Goal: Task Accomplishment & Management: Complete application form

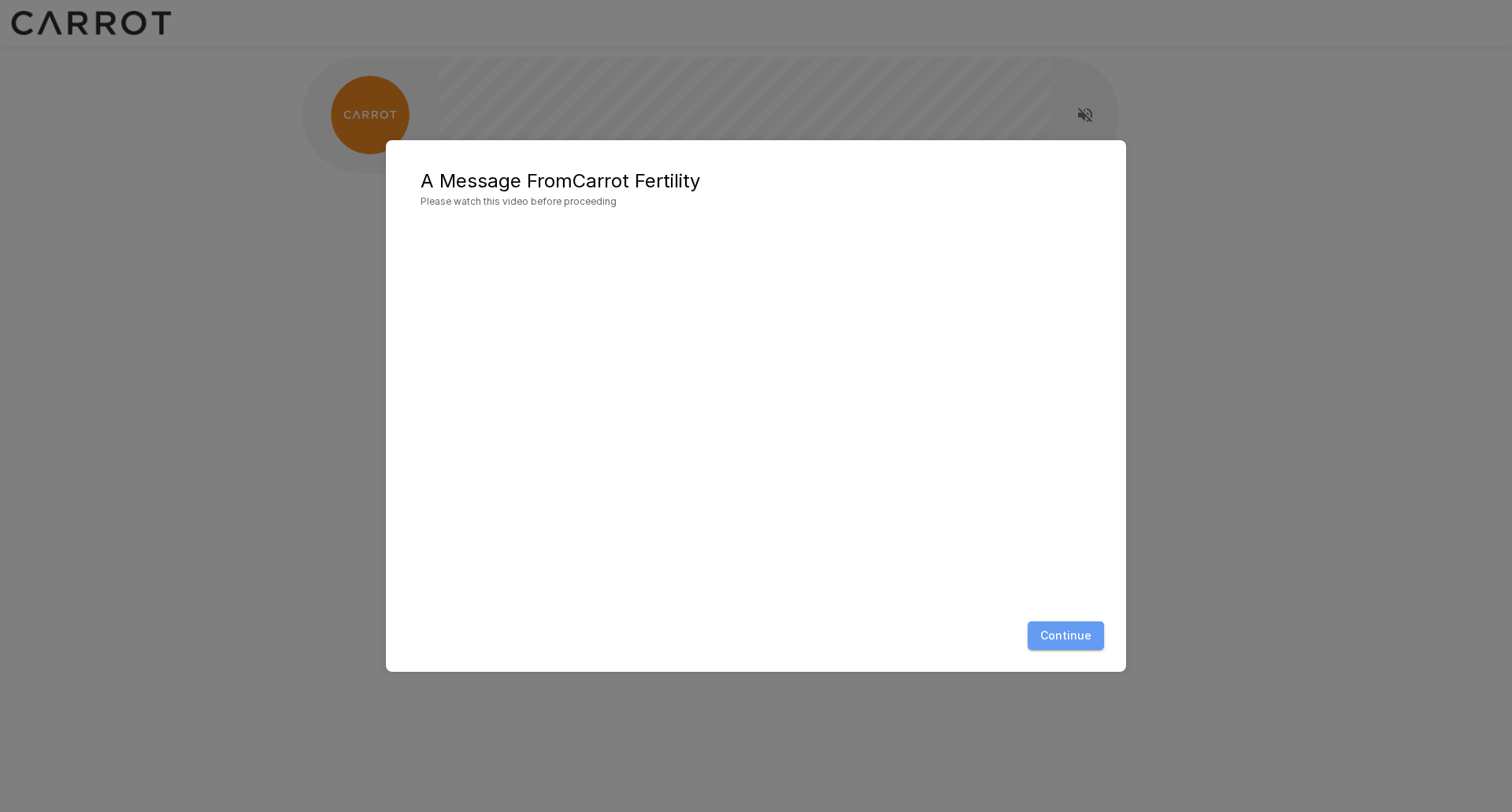
click at [1071, 638] on button "Continue" at bounding box center [1066, 636] width 77 height 29
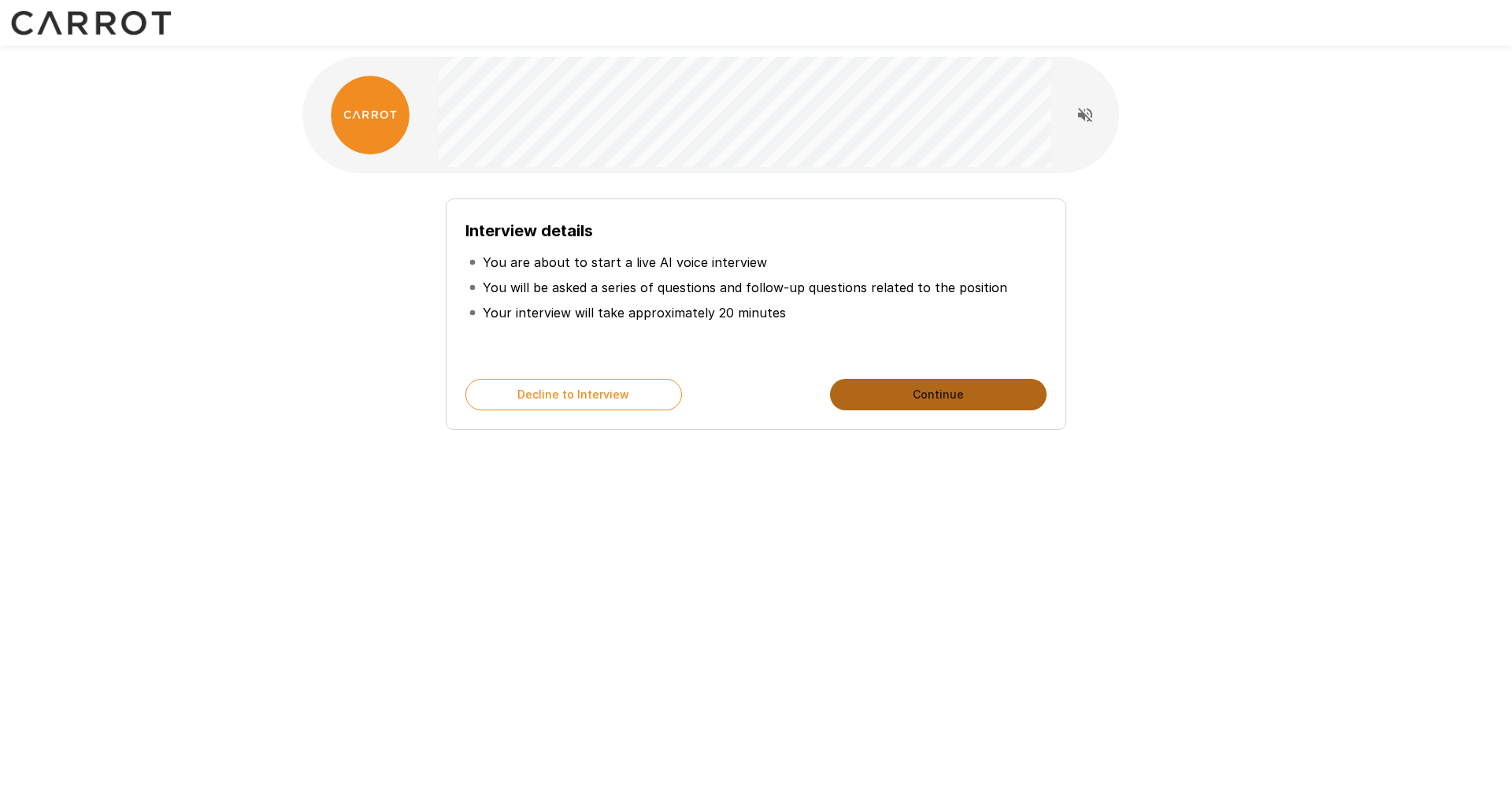
click at [942, 401] on button "Continue" at bounding box center [938, 394] width 216 height 31
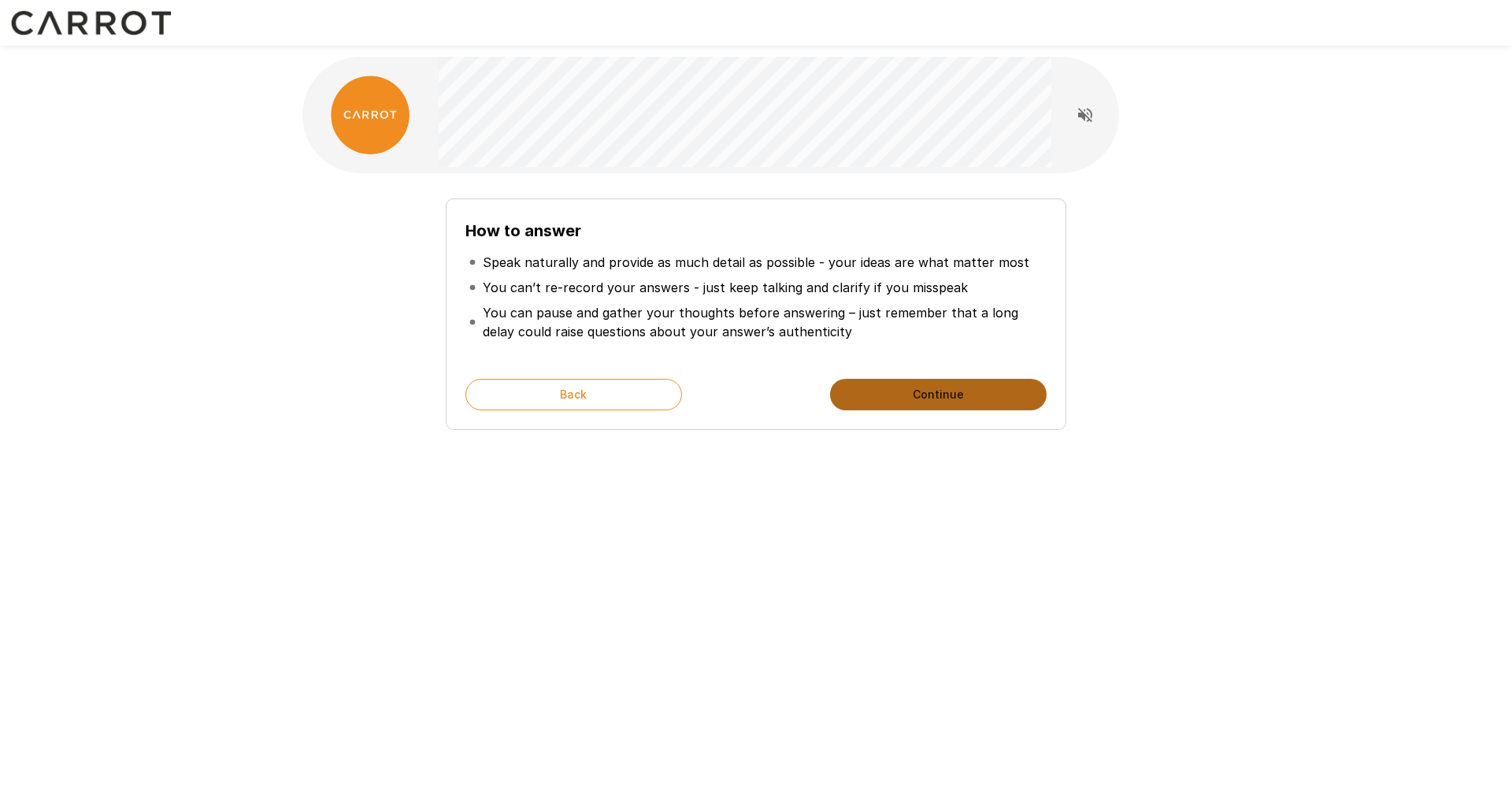
click at [871, 401] on button "Continue" at bounding box center [938, 394] width 216 height 31
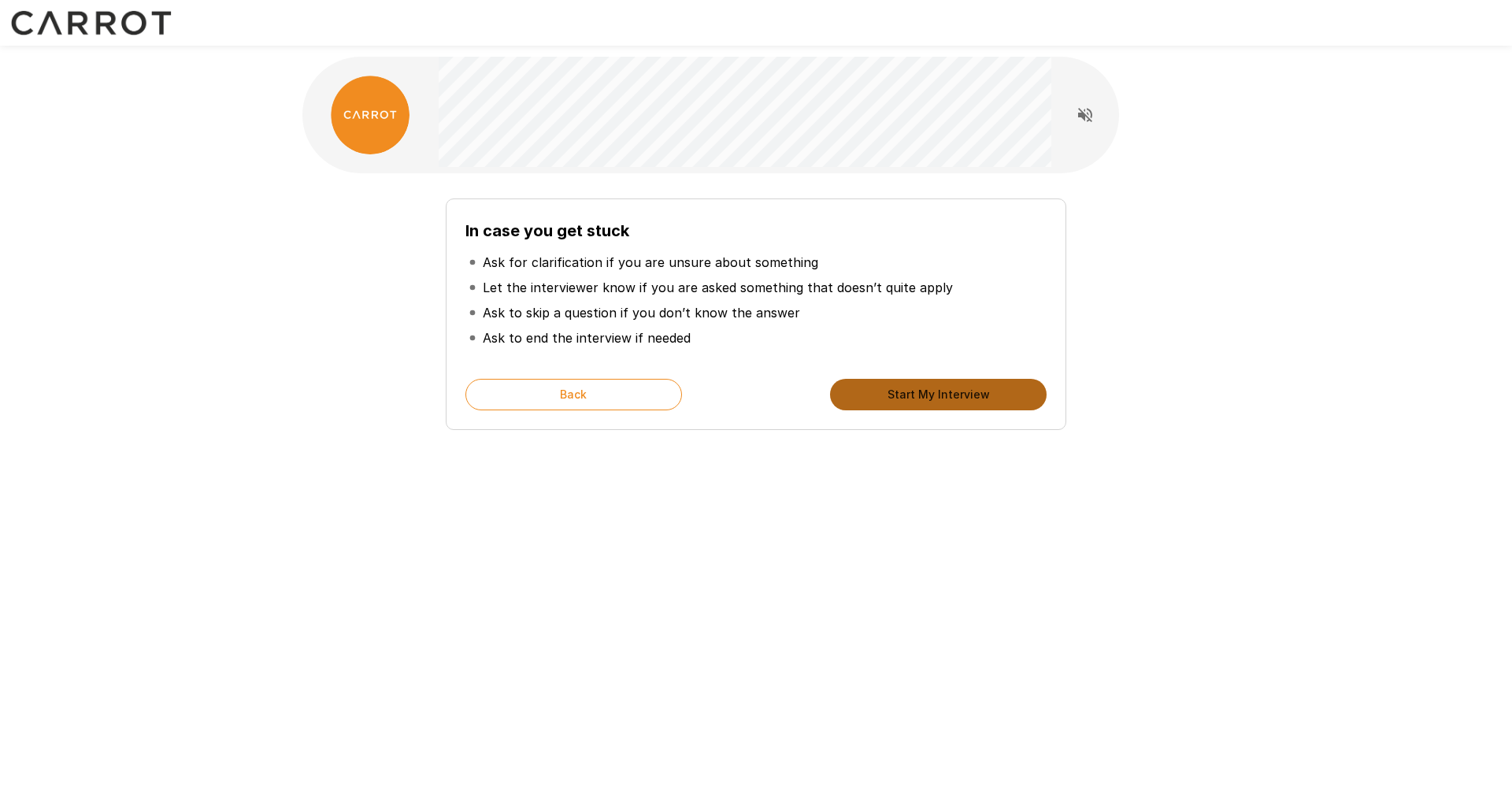
click at [871, 401] on button "Start My Interview" at bounding box center [938, 394] width 216 height 31
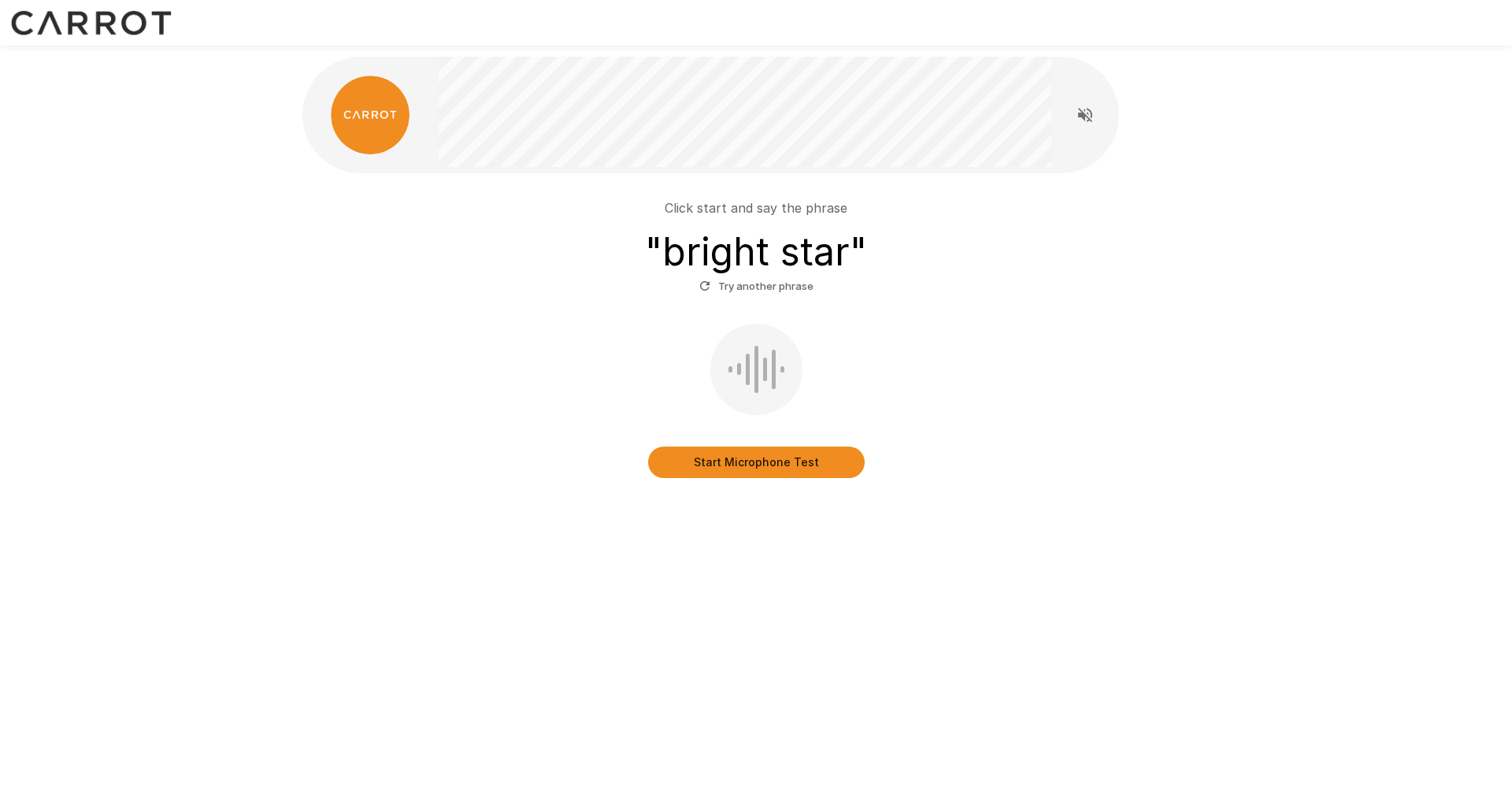
click at [745, 464] on button "Start Microphone Test" at bounding box center [756, 462] width 216 height 31
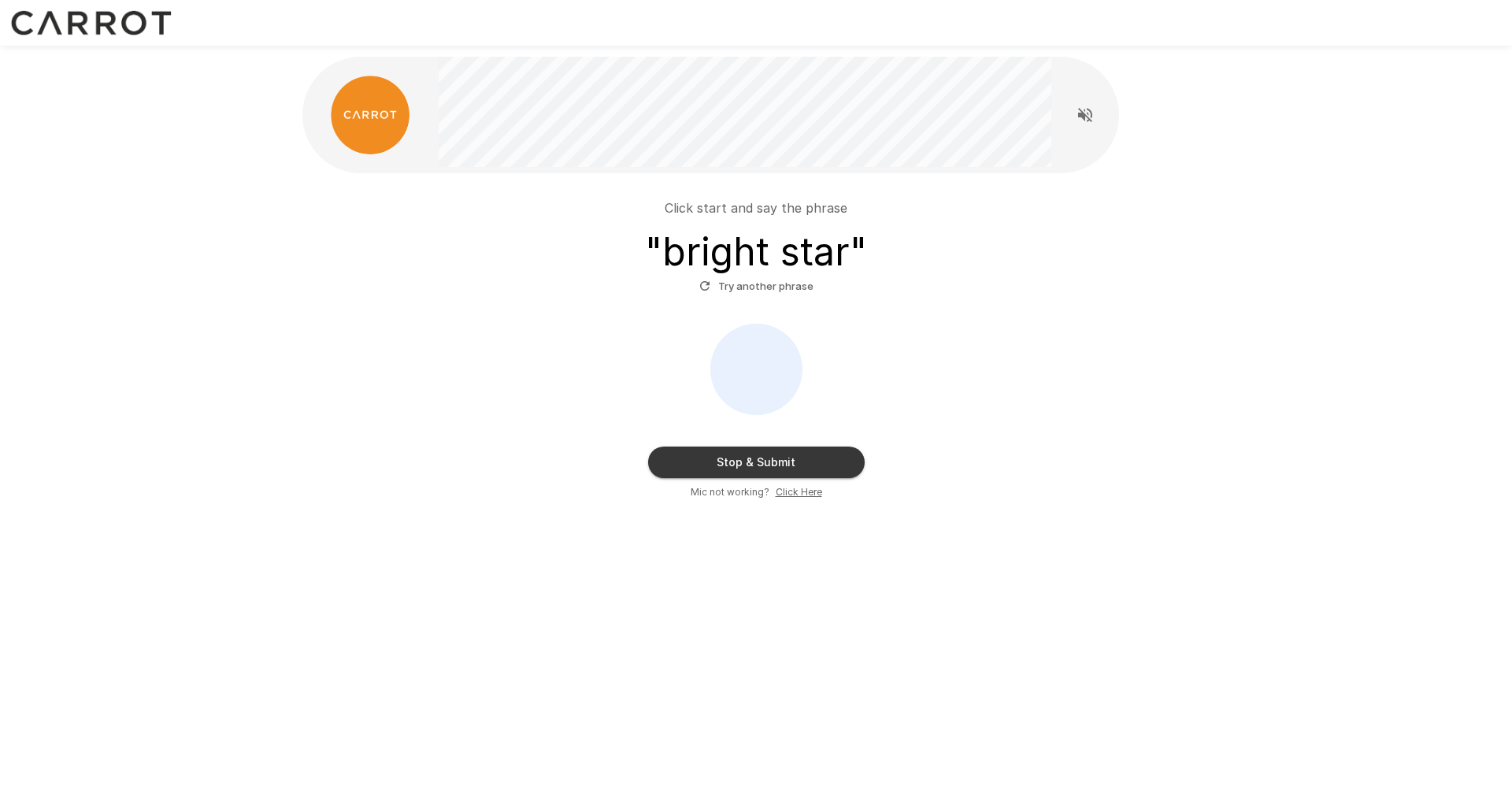
click at [777, 462] on button "Stop & Submit" at bounding box center [756, 462] width 216 height 31
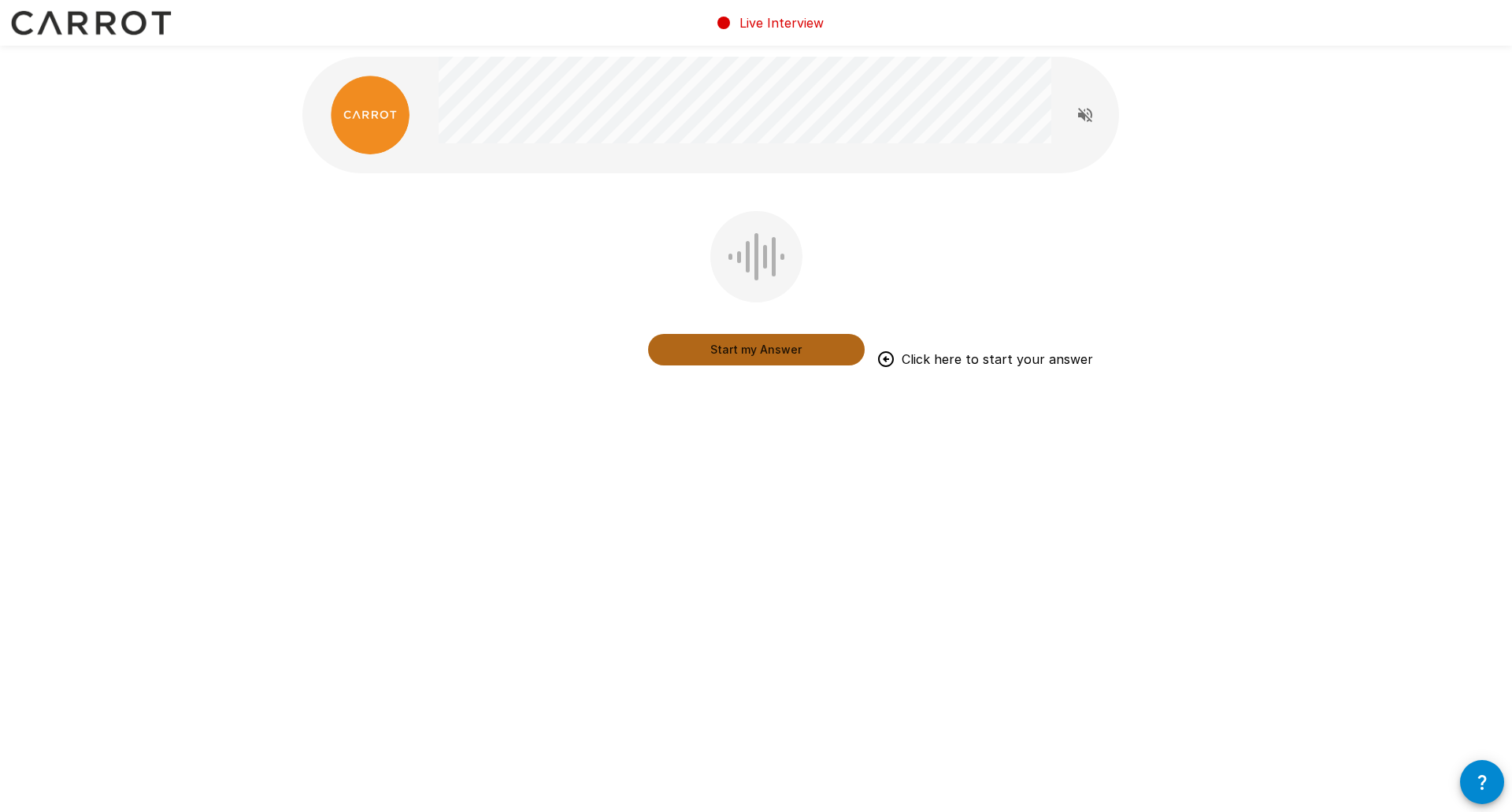
click at [734, 350] on button "Start my Answer" at bounding box center [756, 349] width 216 height 31
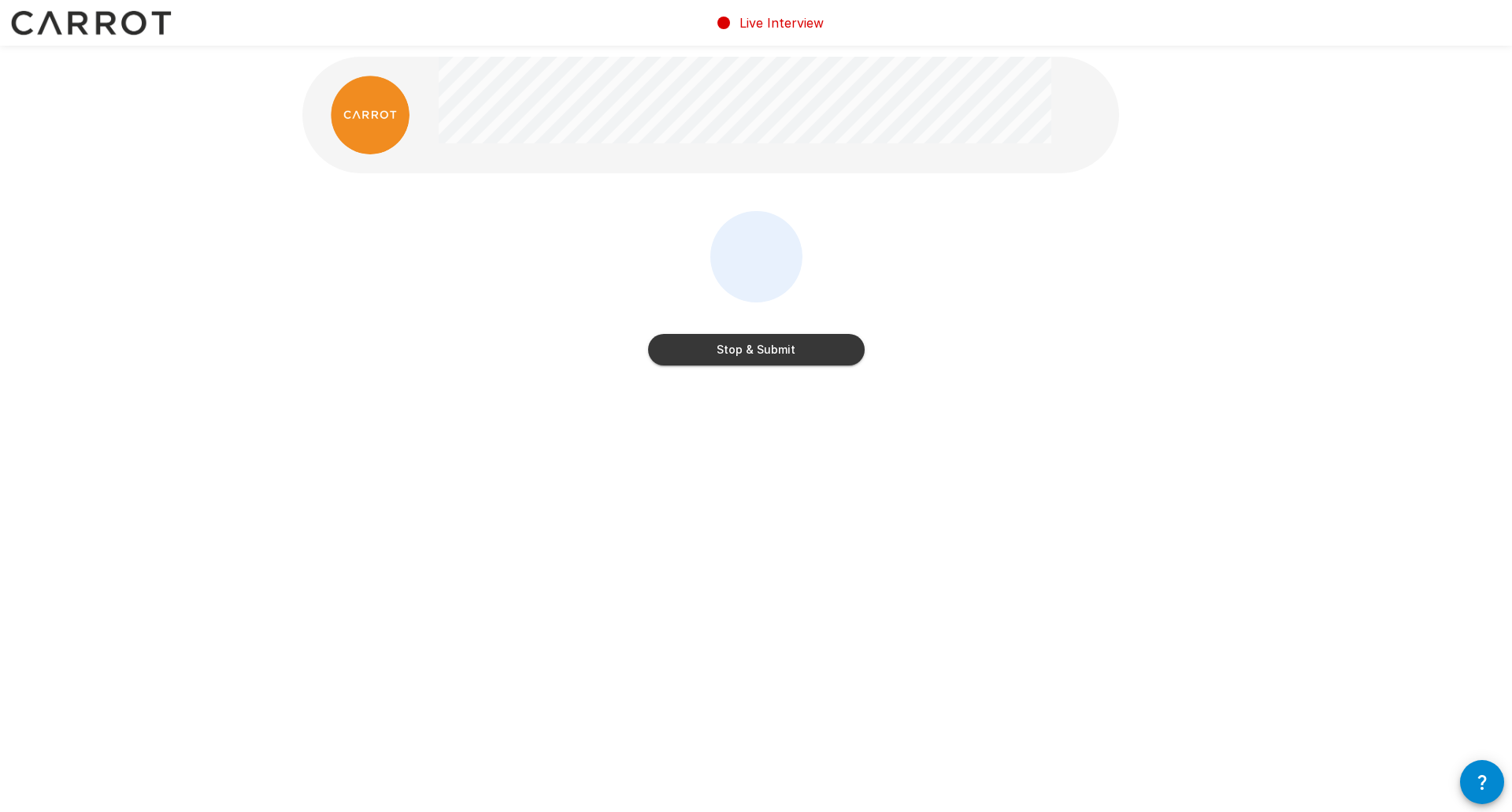
click at [753, 350] on button "Stop & Submit" at bounding box center [756, 349] width 216 height 31
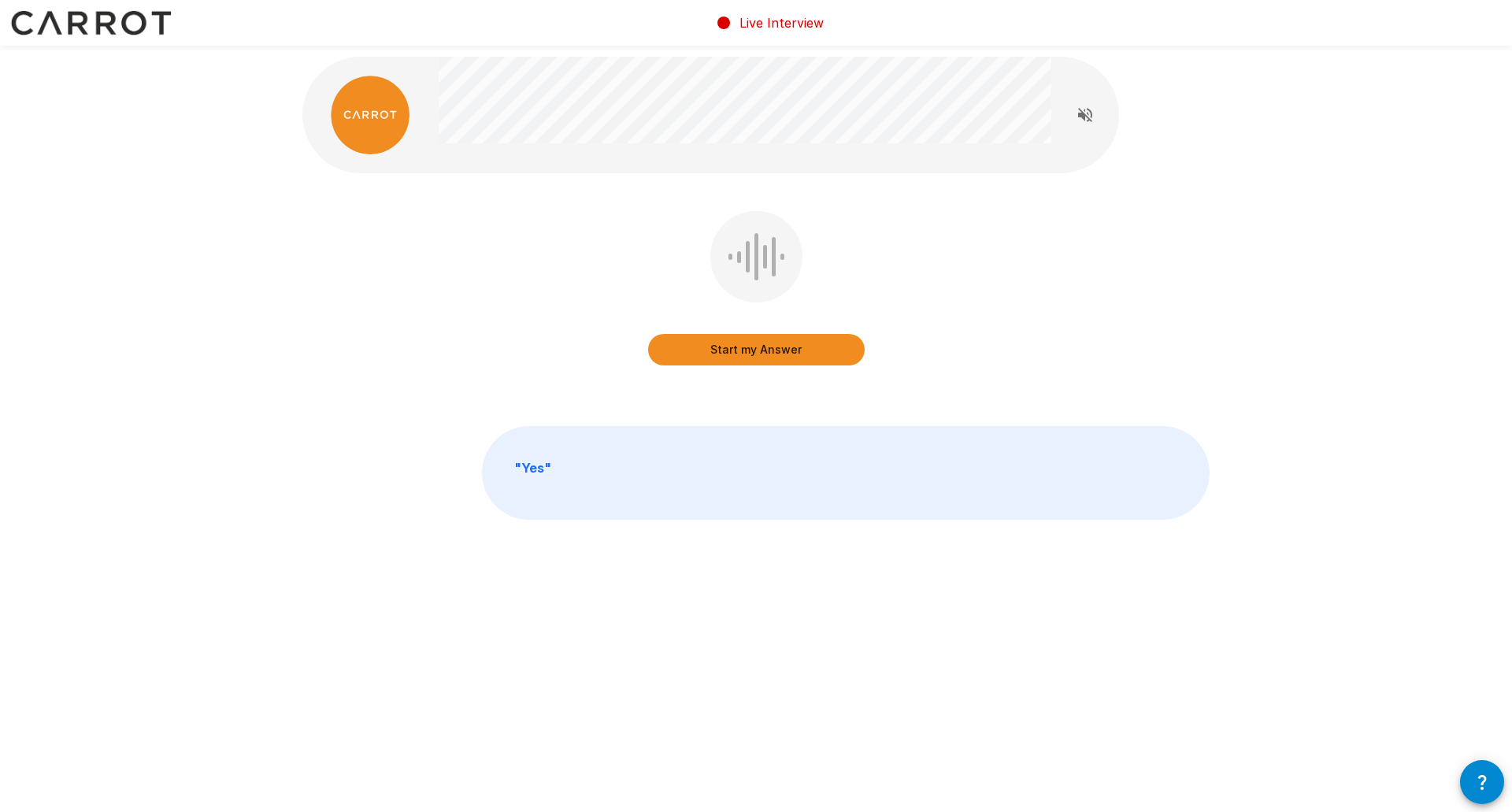
click at [757, 351] on button "Start my Answer" at bounding box center [756, 349] width 216 height 31
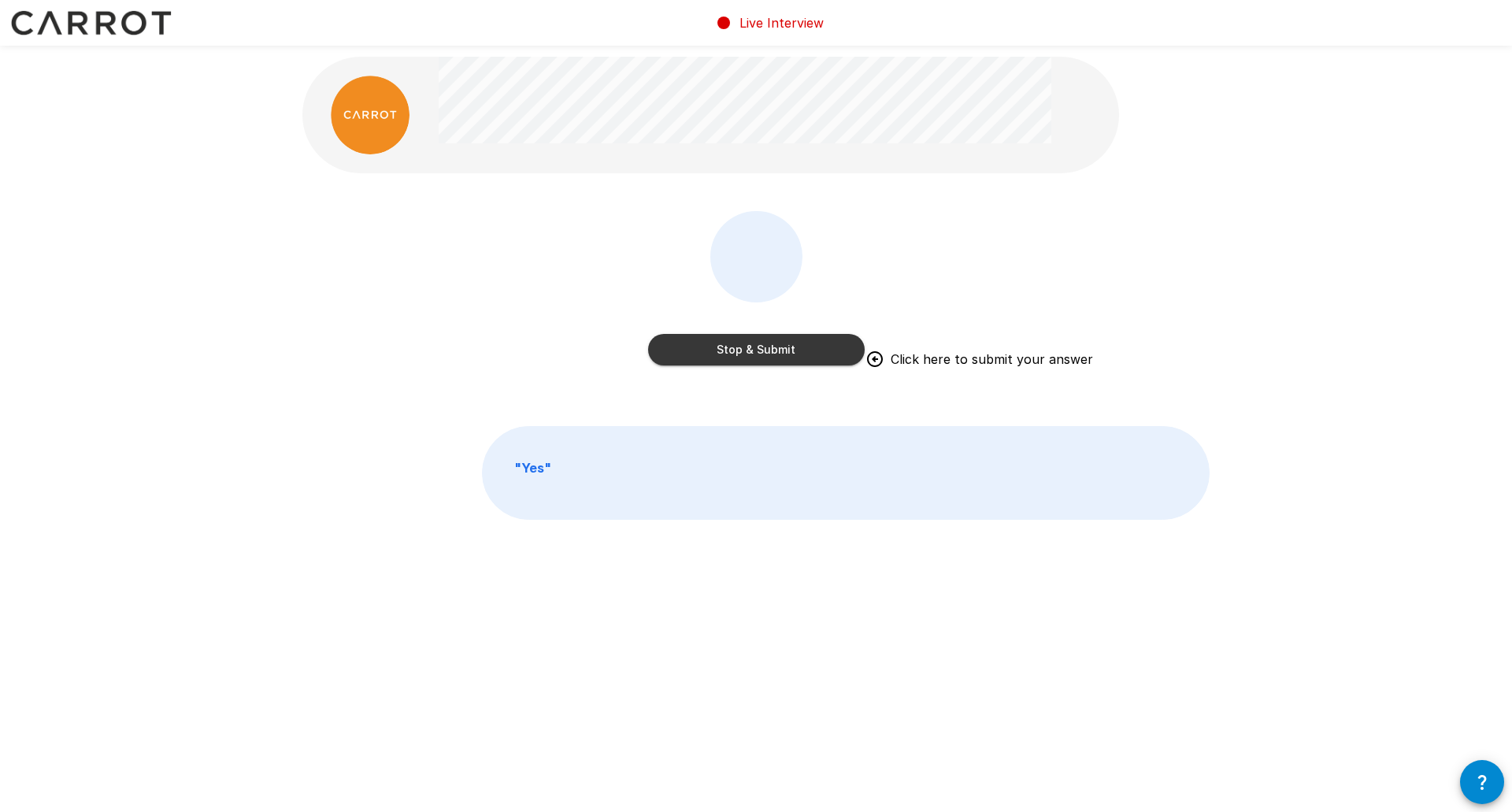
click at [757, 351] on button "Stop & Submit" at bounding box center [756, 349] width 216 height 31
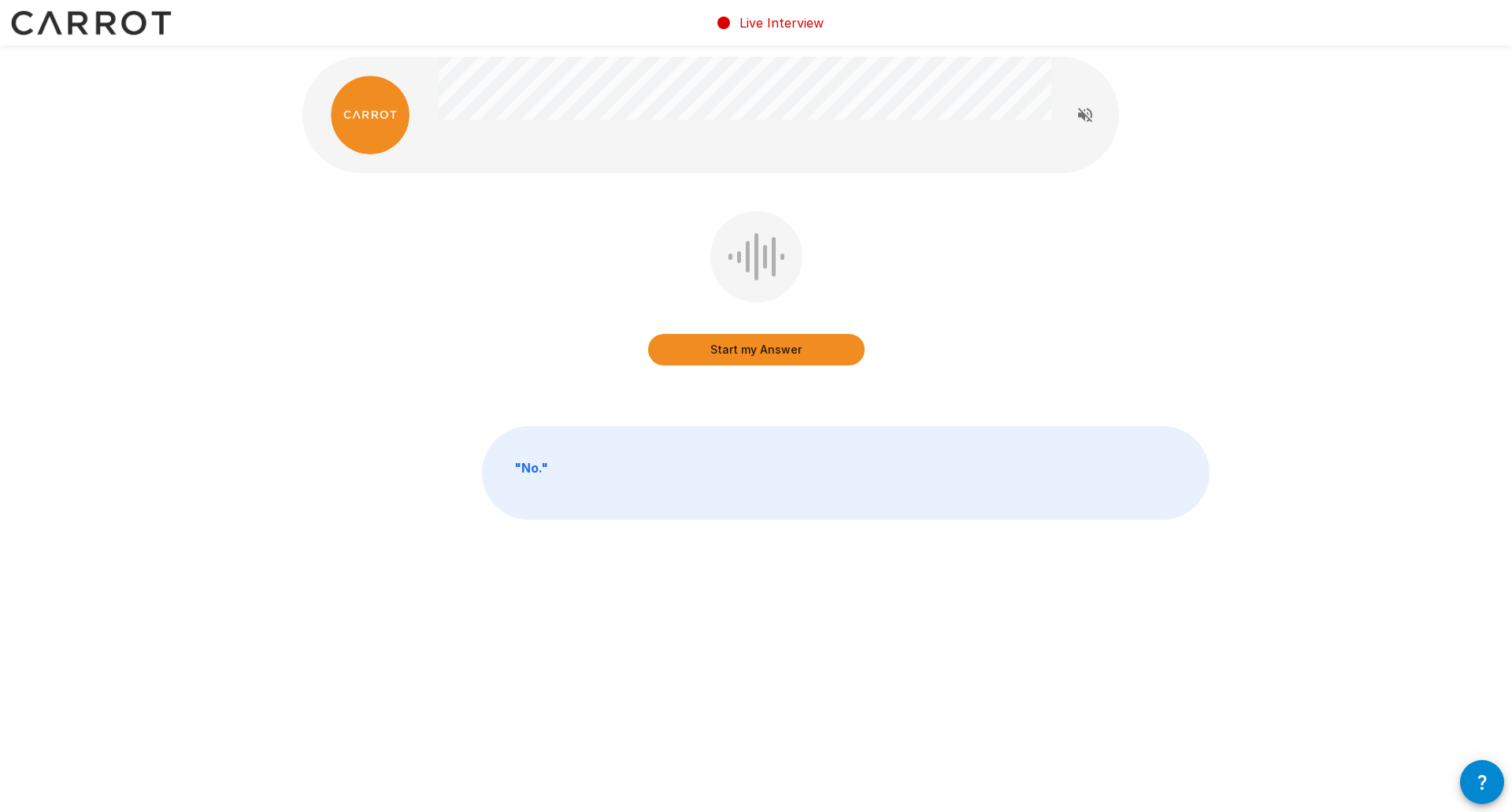
click at [764, 348] on button "Start my Answer" at bounding box center [756, 349] width 216 height 31
click at [764, 348] on button "Stop & Submit" at bounding box center [756, 349] width 216 height 31
click at [764, 348] on button "Start my Answer" at bounding box center [756, 349] width 216 height 31
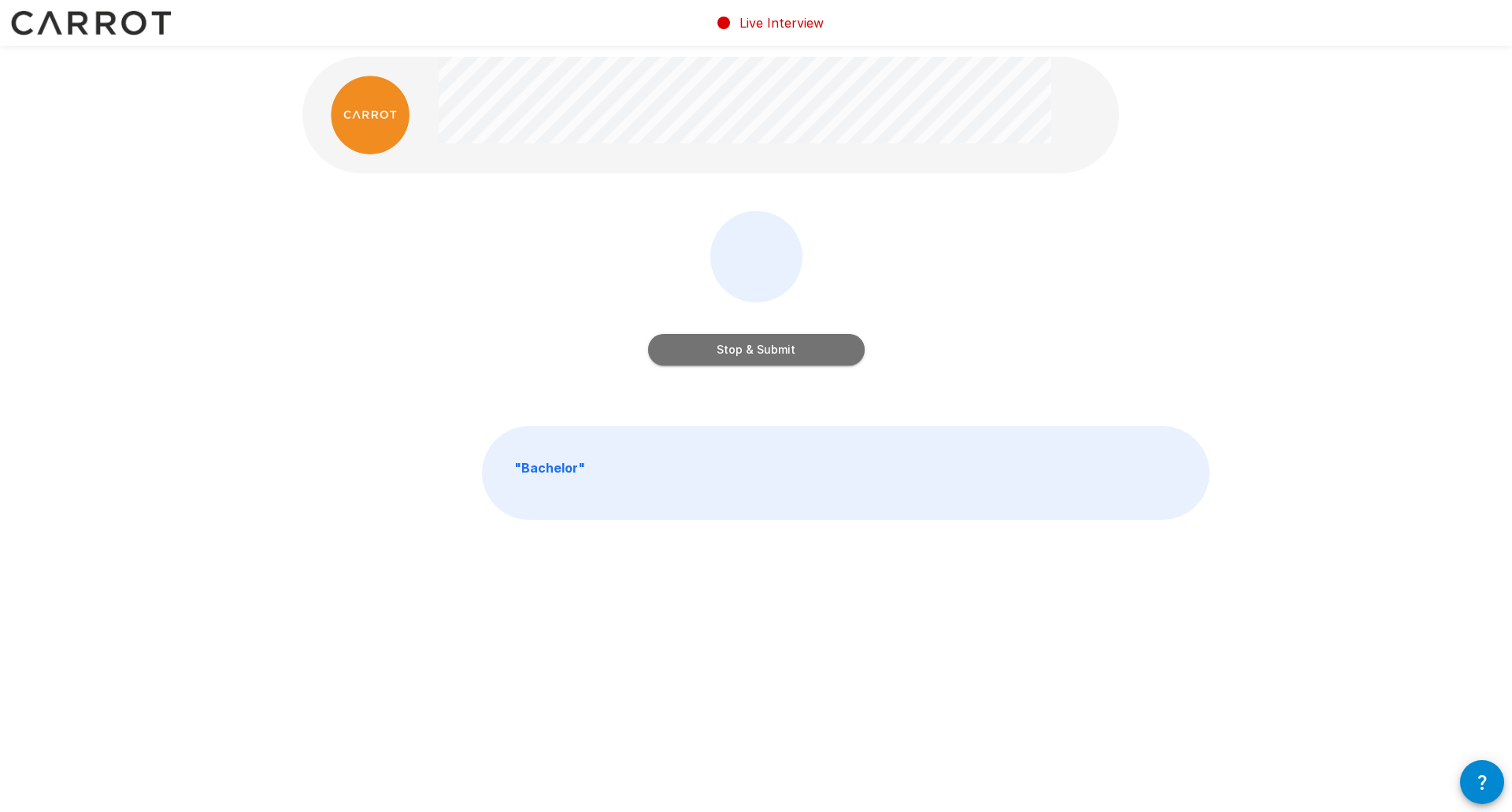
click at [764, 348] on button "Stop & Submit" at bounding box center [756, 349] width 216 height 31
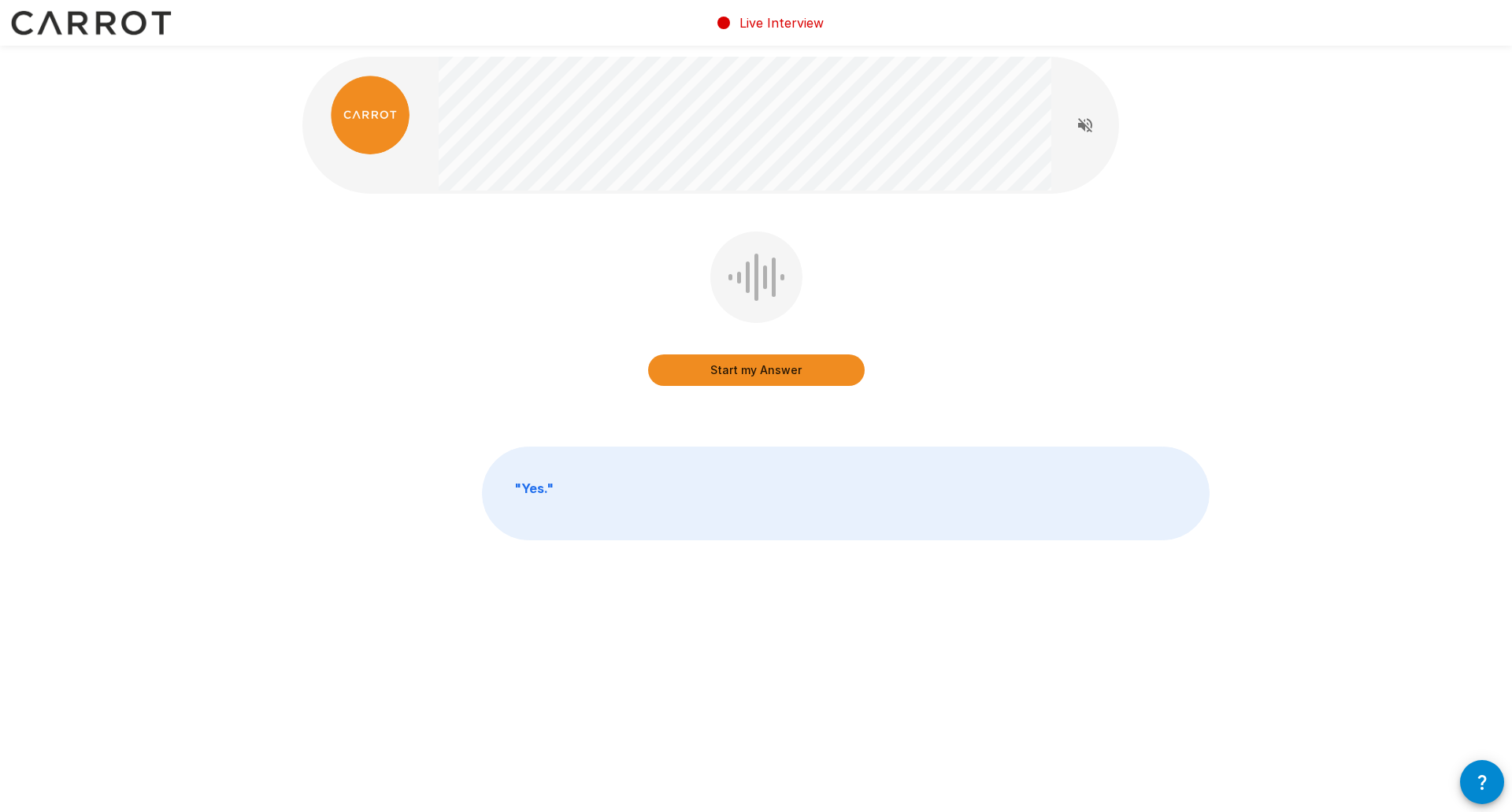
click at [761, 366] on button "Start my Answer" at bounding box center [756, 369] width 216 height 31
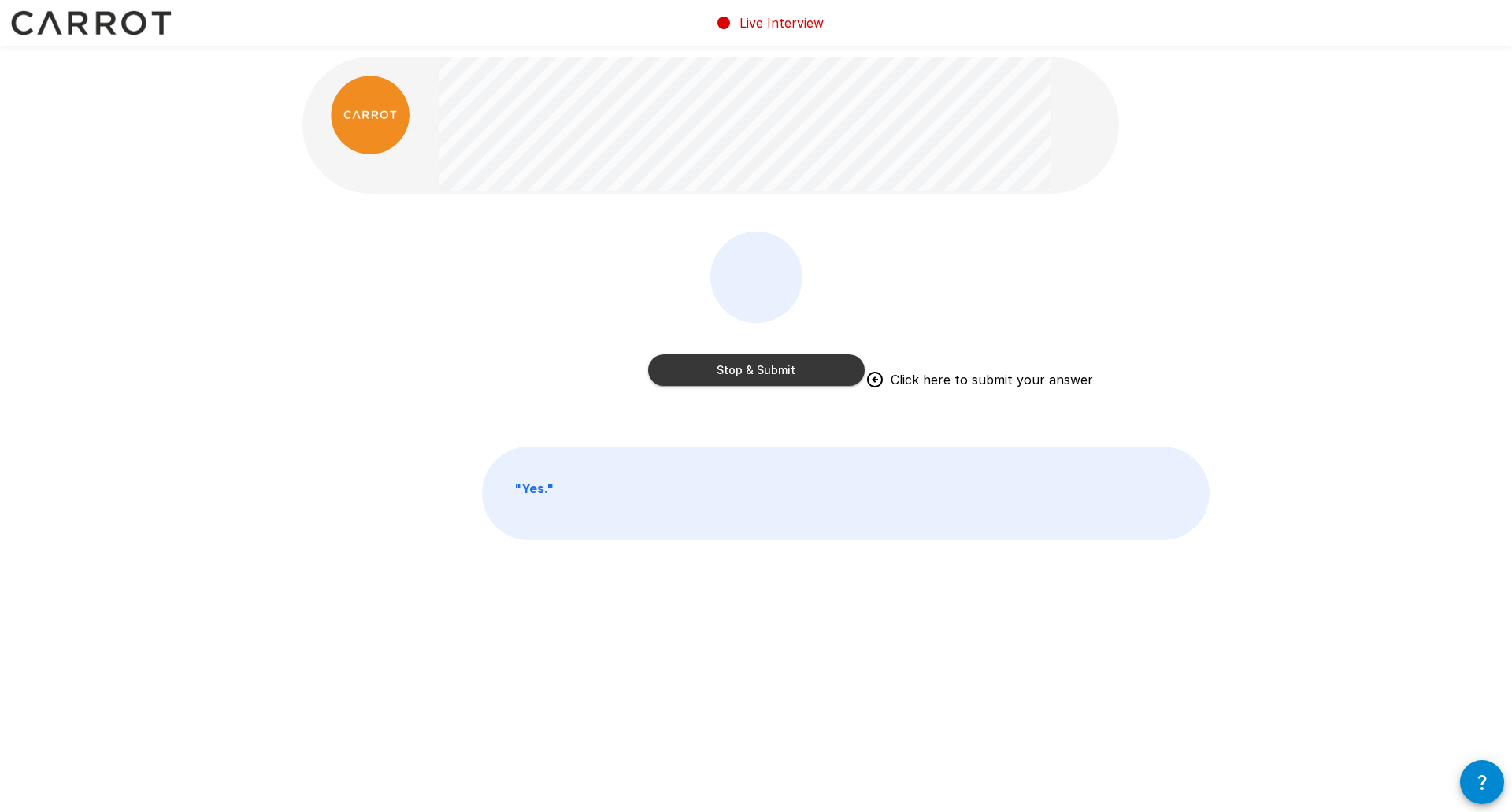
click at [722, 371] on button "Stop & Submit" at bounding box center [756, 369] width 216 height 31
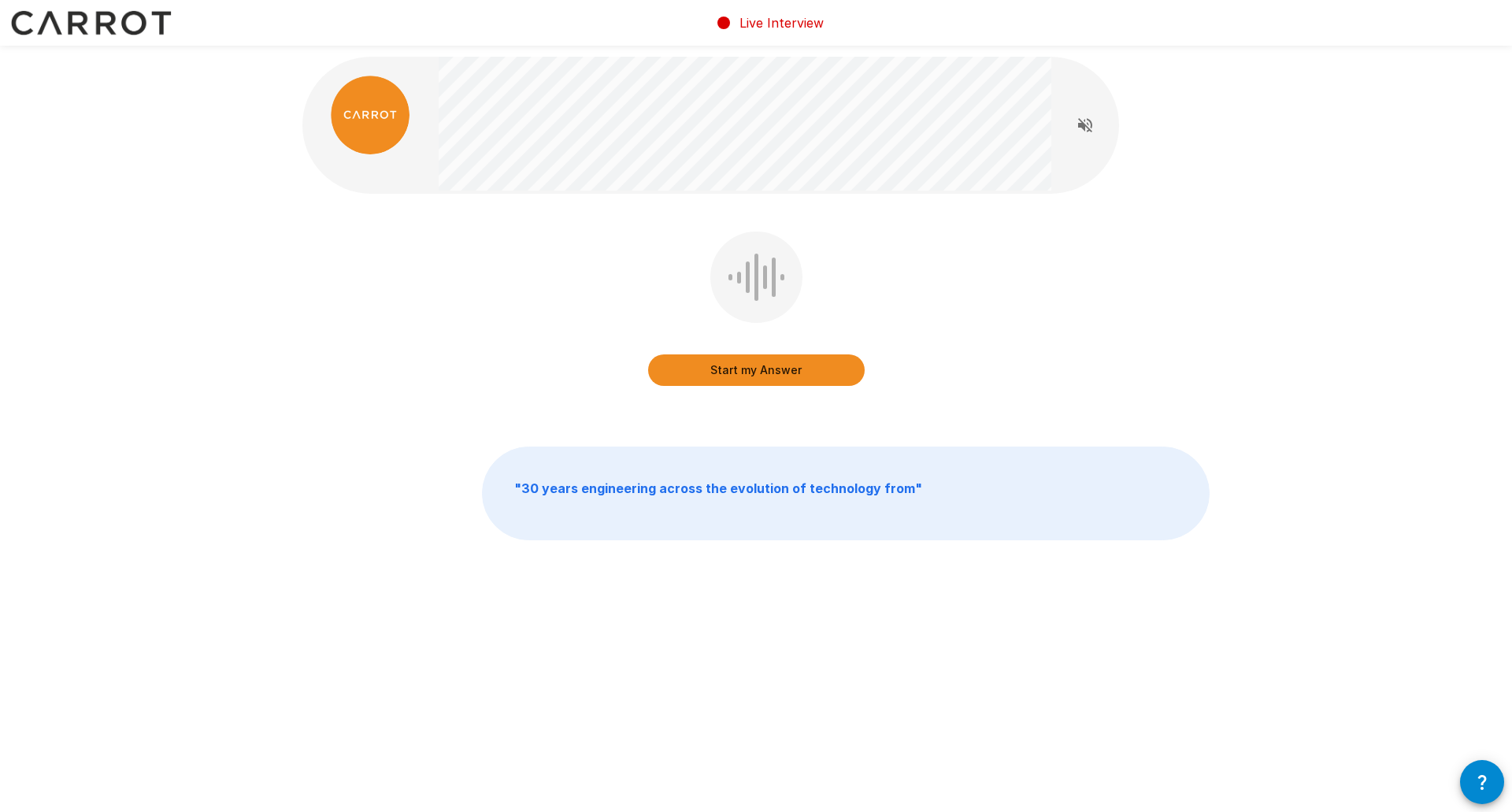
drag, startPoint x: 67, startPoint y: 133, endPoint x: 86, endPoint y: 121, distance: 22.5
click at [69, 133] on div "Start my Answer " 30 years engineering across the evolution of technology from "" at bounding box center [756, 333] width 1512 height 666
